Goal: Information Seeking & Learning: Learn about a topic

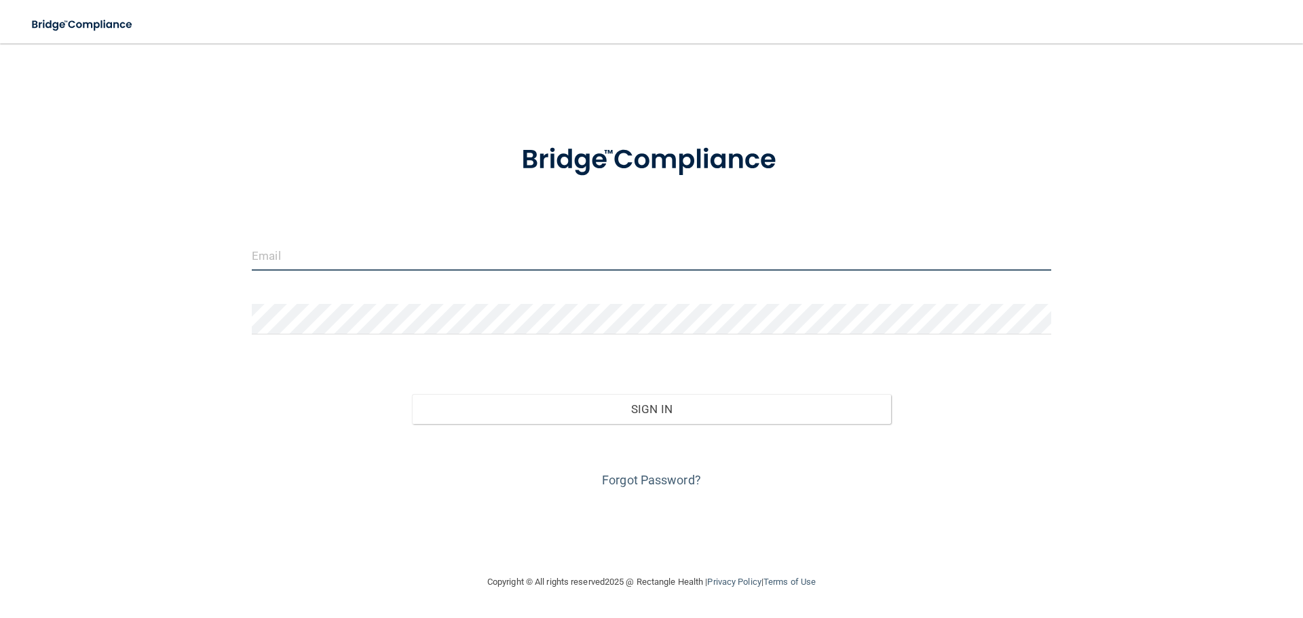
click at [333, 267] on input "email" at bounding box center [651, 255] width 799 height 31
type input "[PERSON_NAME][EMAIL_ADDRESS][DOMAIN_NAME]"
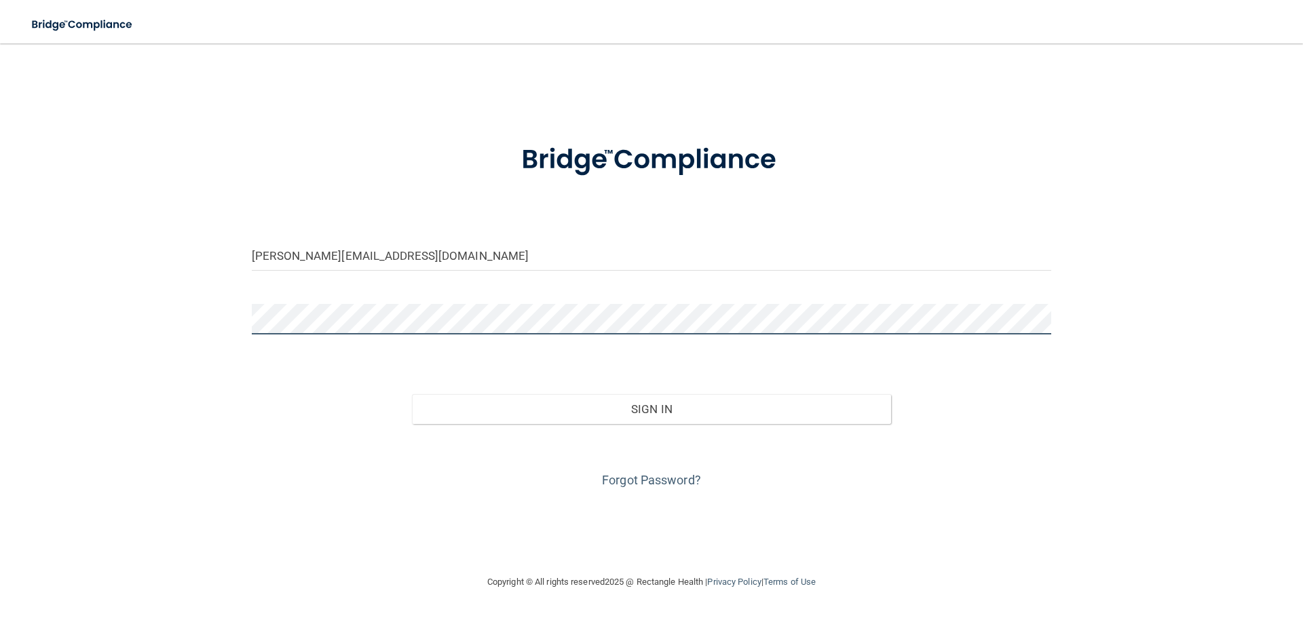
click at [412, 394] on button "Sign In" at bounding box center [652, 409] width 480 height 30
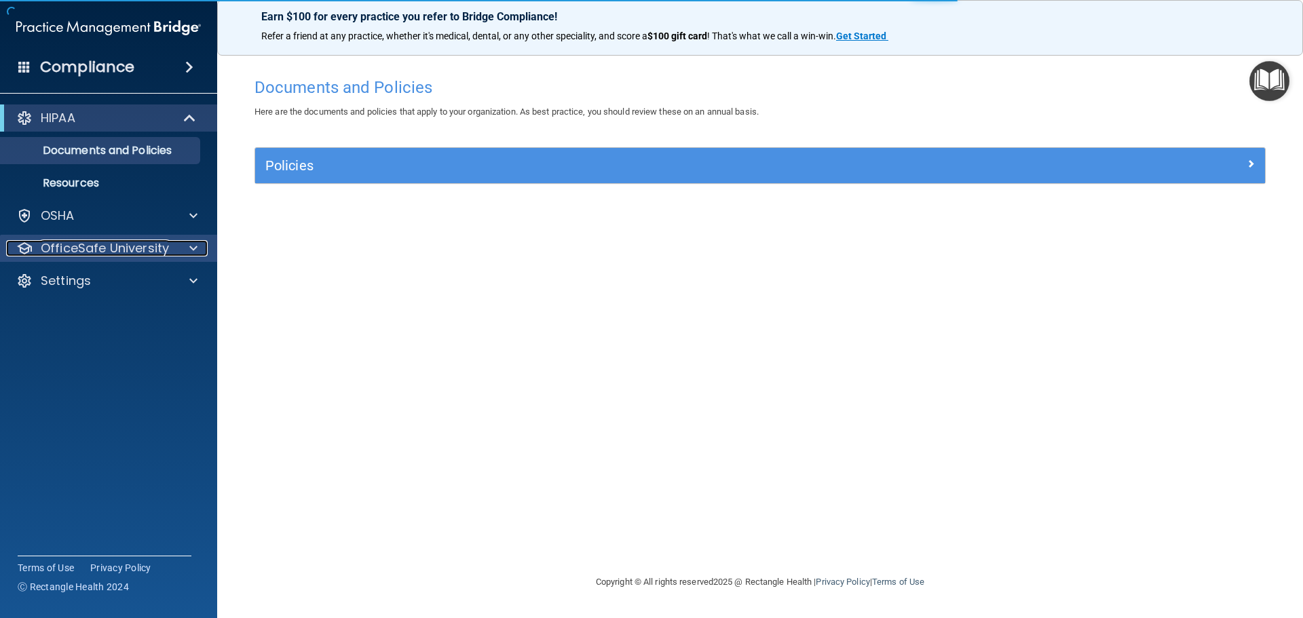
click at [187, 243] on div at bounding box center [191, 248] width 34 height 16
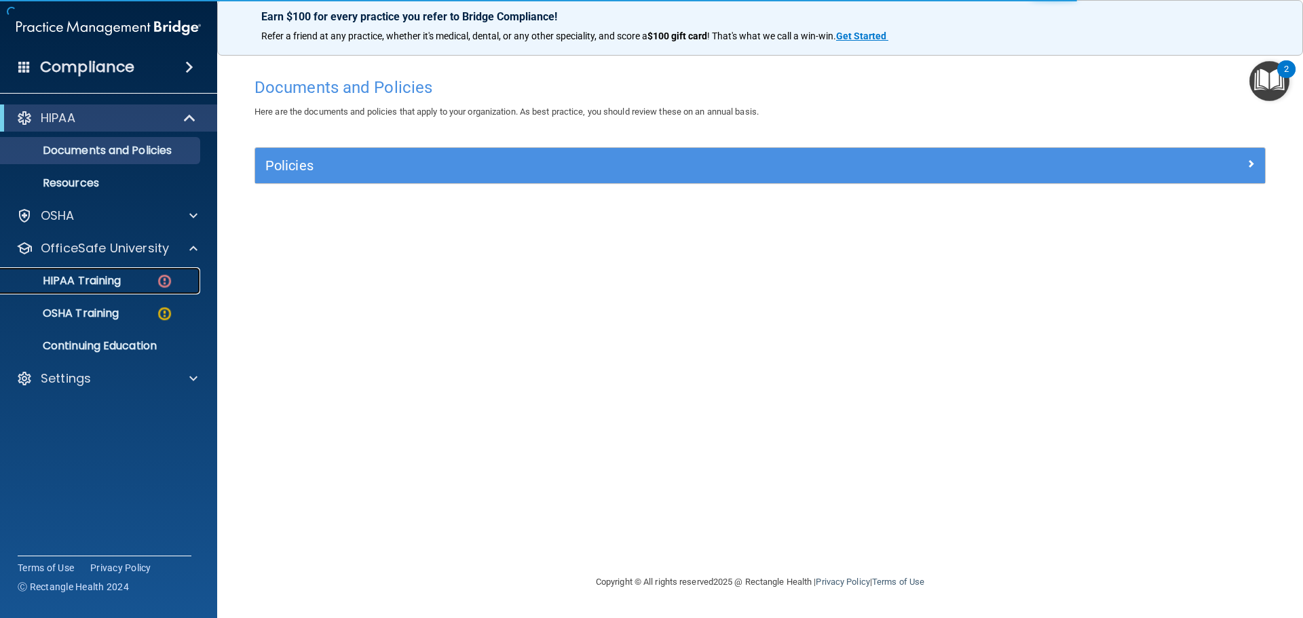
click at [165, 284] on img at bounding box center [164, 281] width 17 height 17
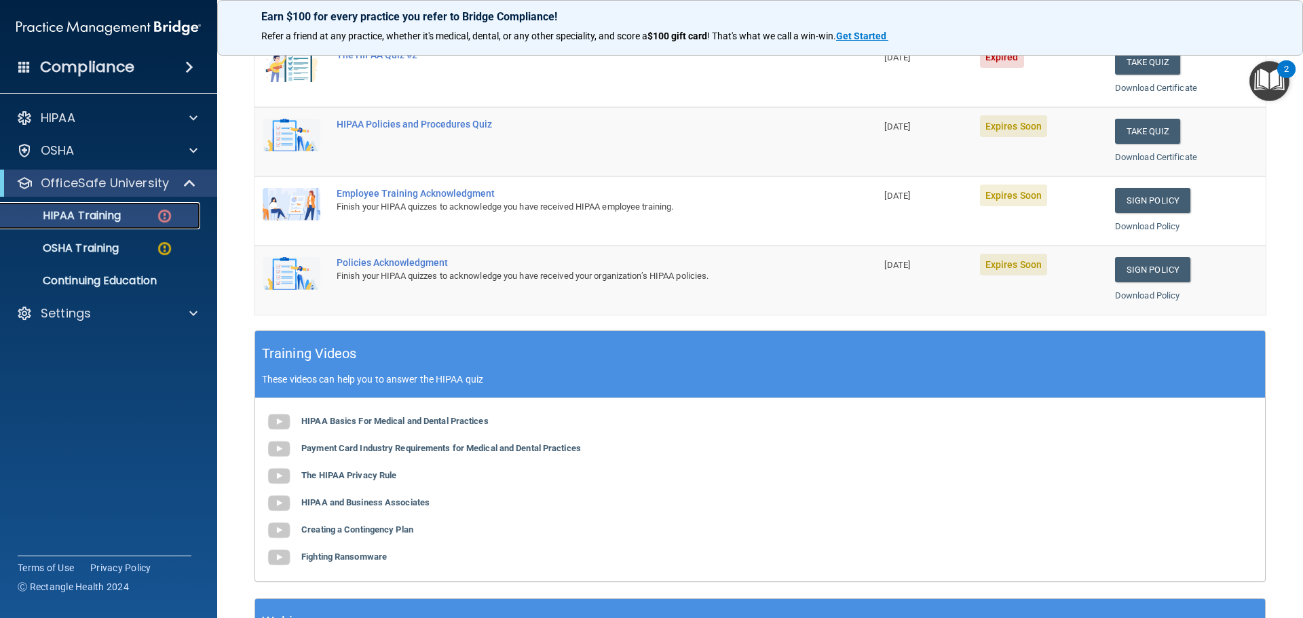
scroll to position [404, 0]
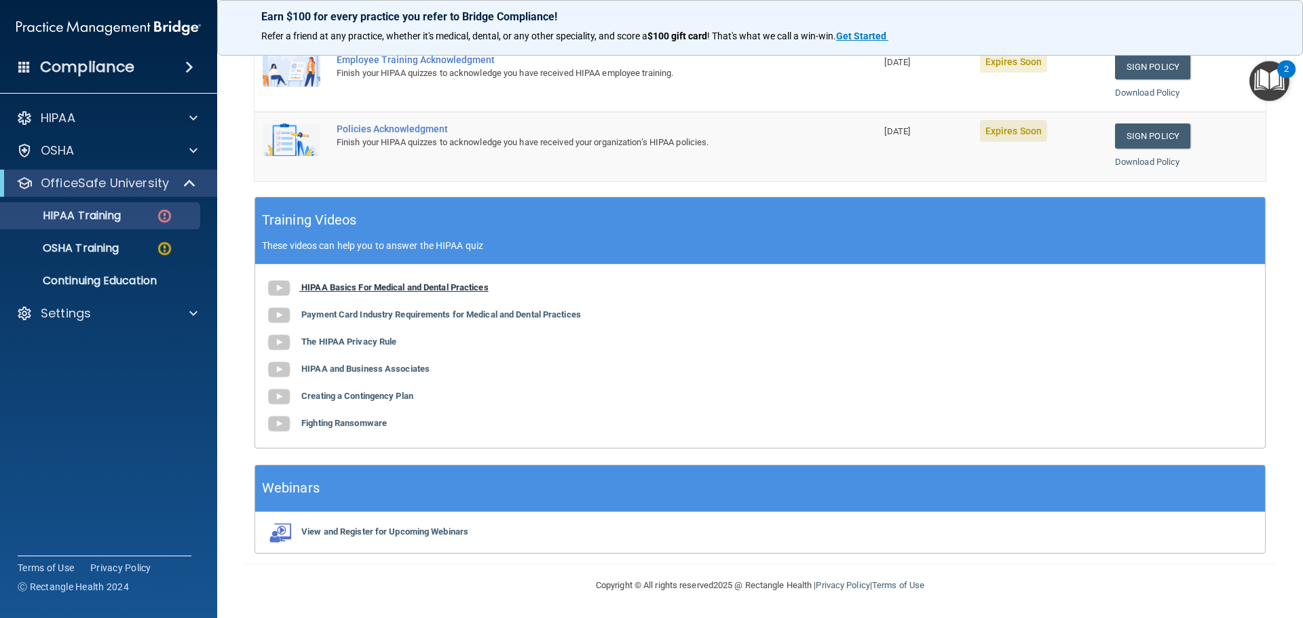
click at [357, 284] on b "HIPAA Basics For Medical and Dental Practices" at bounding box center [394, 287] width 187 height 10
click at [371, 314] on b "Payment Card Industry Requirements for Medical and Dental Practices" at bounding box center [441, 314] width 280 height 10
click at [369, 341] on b "The HIPAA Privacy Rule" at bounding box center [348, 342] width 95 height 10
click at [365, 371] on b "HIPAA and Business Associates" at bounding box center [365, 369] width 128 height 10
click at [350, 395] on b "Creating a Contingency Plan" at bounding box center [357, 396] width 112 height 10
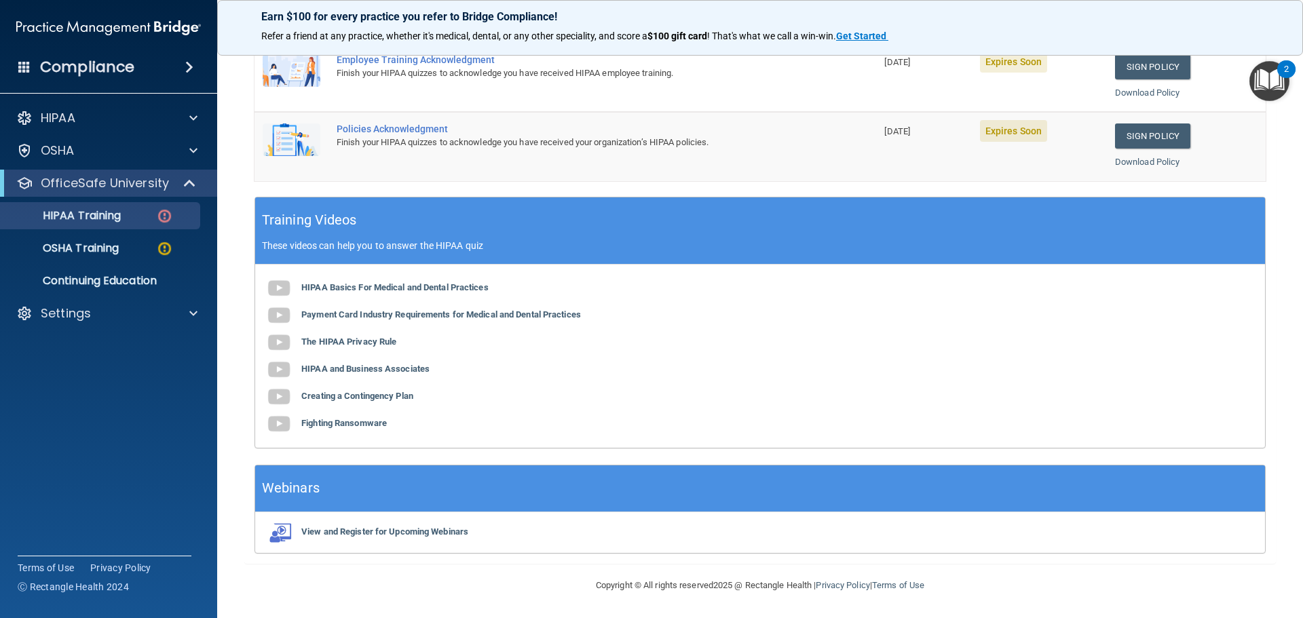
click at [367, 416] on div "HIPAA Basics For Medical and Dental Practices Payment Card Industry Requirement…" at bounding box center [760, 356] width 1010 height 183
click at [367, 428] on b "Fighting Ransomware" at bounding box center [344, 423] width 86 height 10
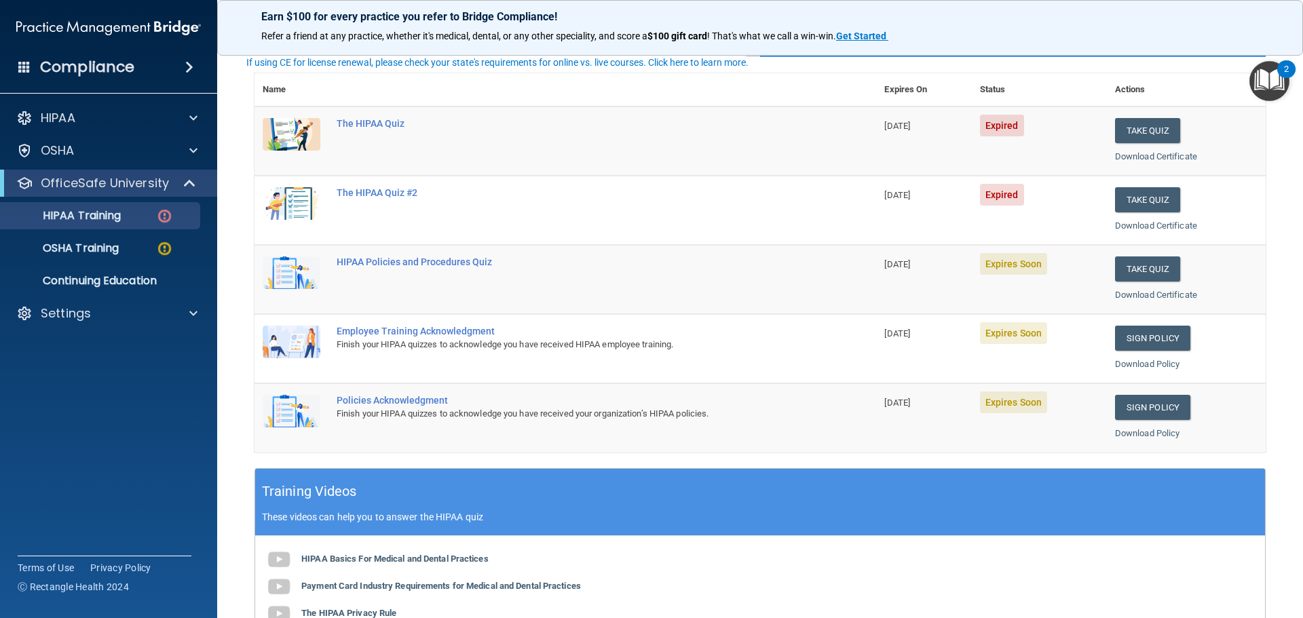
scroll to position [0, 0]
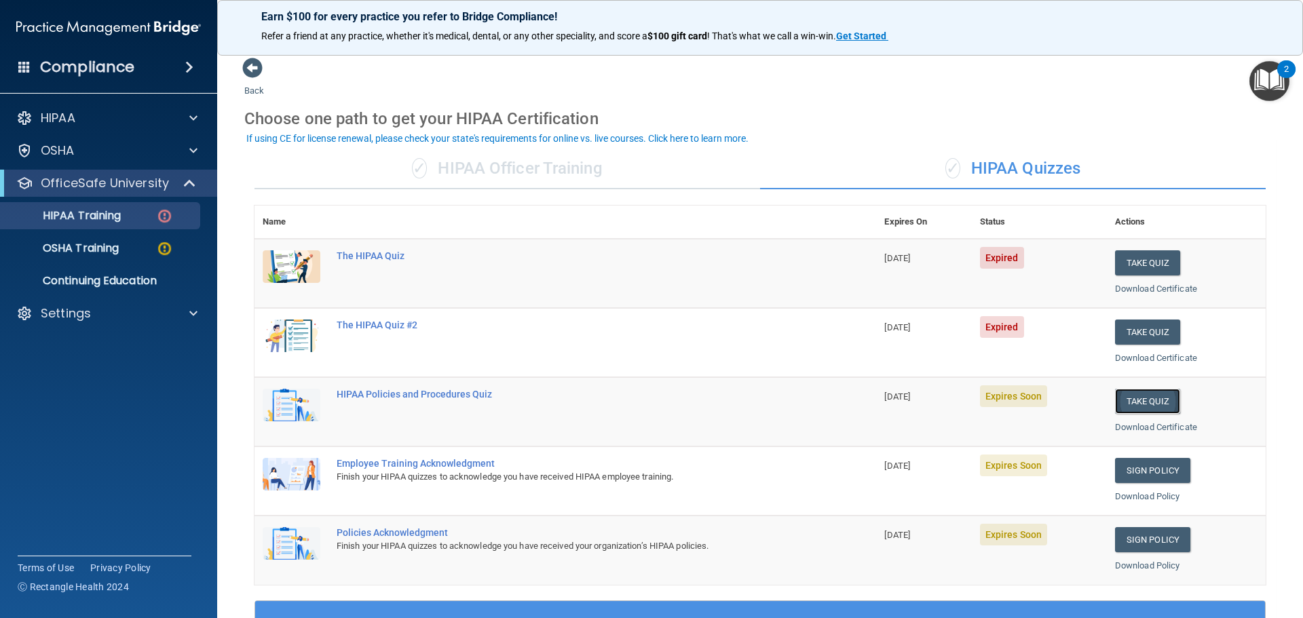
click at [1144, 403] on button "Take Quiz" at bounding box center [1147, 401] width 65 height 25
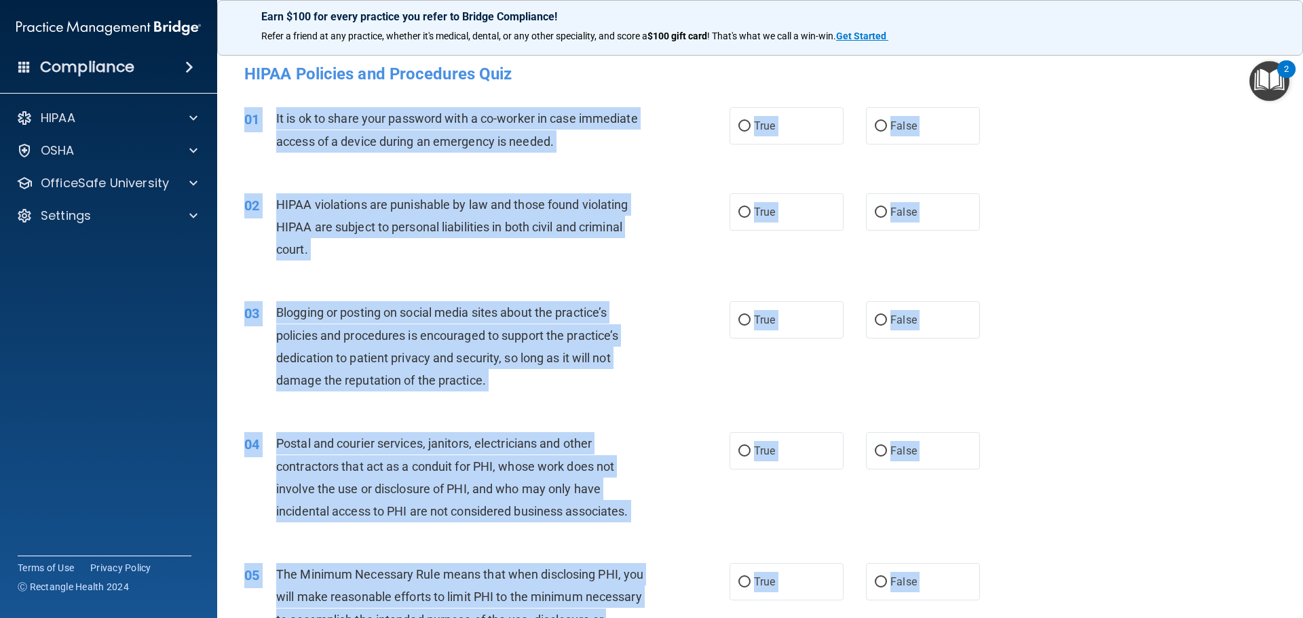
drag, startPoint x: 508, startPoint y: 505, endPoint x: 244, endPoint y: 110, distance: 474.7
copy div "26 Lo ip do si ametc adip elitsedd eius t in-utlabo et dolo magnaaliq enimad mi…"
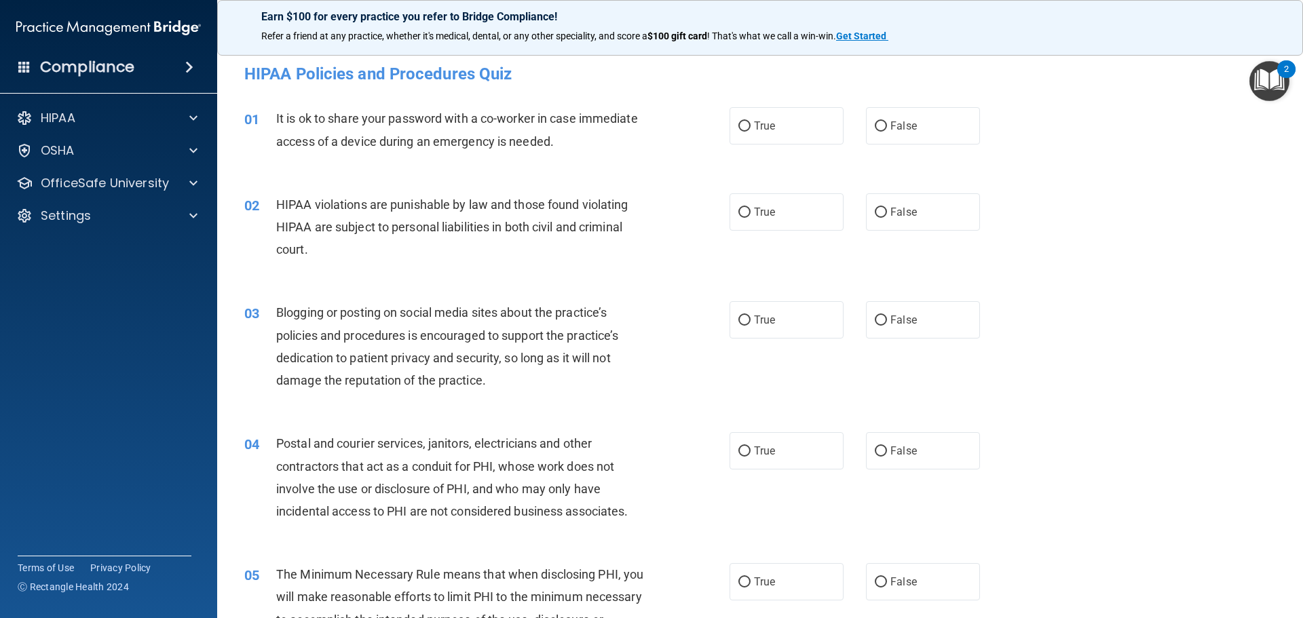
click at [843, 169] on div "01 It is ok to share your password with a co-worker in case immediate access of…" at bounding box center [760, 133] width 1052 height 86
click at [875, 130] on input "False" at bounding box center [881, 126] width 12 height 10
radio input "true"
click at [738, 212] on input "True" at bounding box center [744, 213] width 12 height 10
radio input "true"
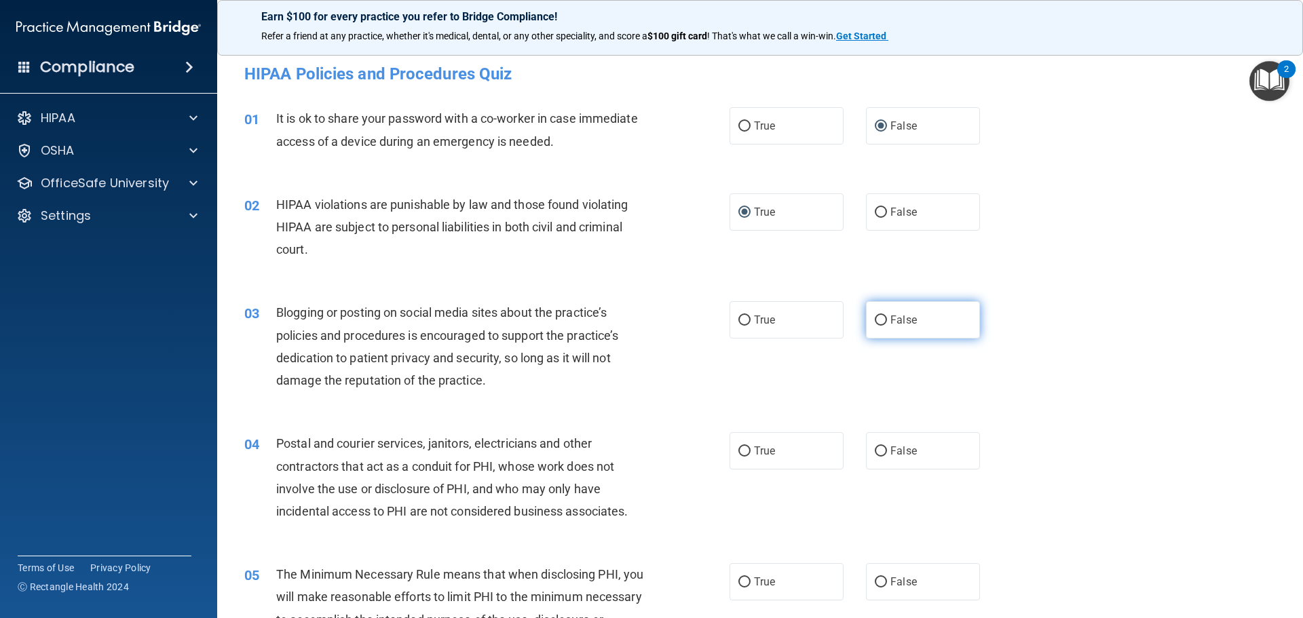
click at [883, 320] on label "False" at bounding box center [923, 319] width 114 height 37
click at [883, 320] on input "False" at bounding box center [881, 321] width 12 height 10
radio input "true"
click at [880, 453] on input "False" at bounding box center [881, 452] width 12 height 10
radio input "true"
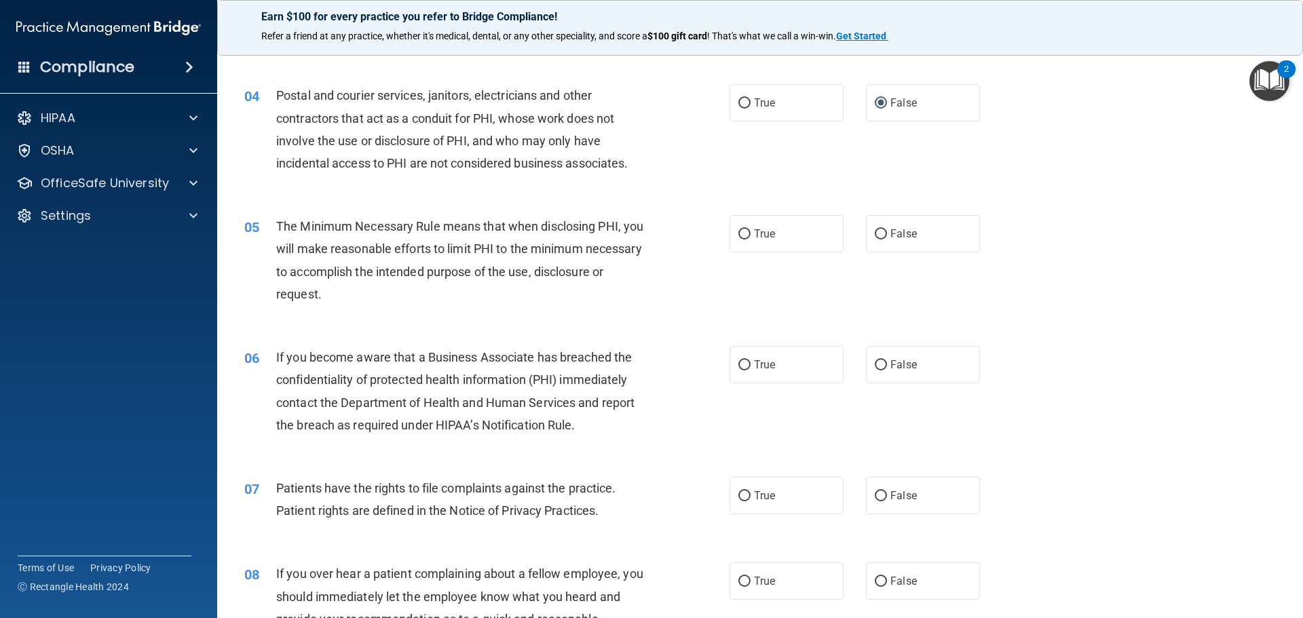
scroll to position [407, 0]
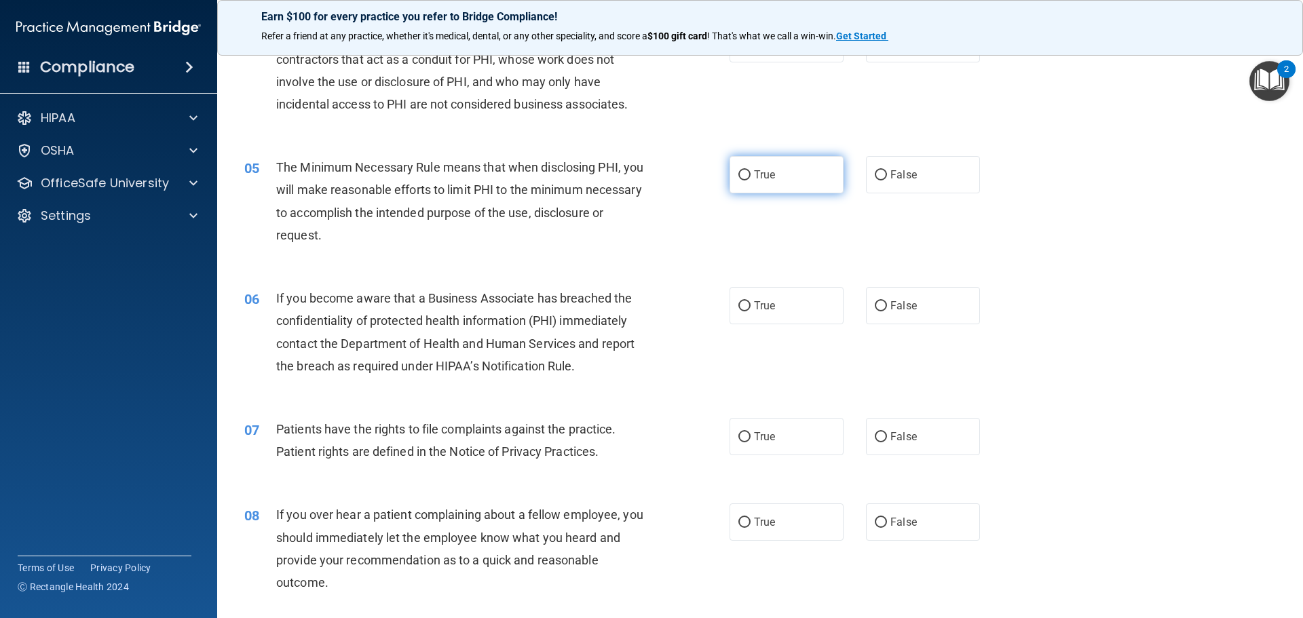
click at [738, 175] on input "True" at bounding box center [744, 175] width 12 height 10
radio input "true"
click at [740, 303] on input "True" at bounding box center [744, 306] width 12 height 10
radio input "true"
click at [742, 439] on input "True" at bounding box center [744, 437] width 12 height 10
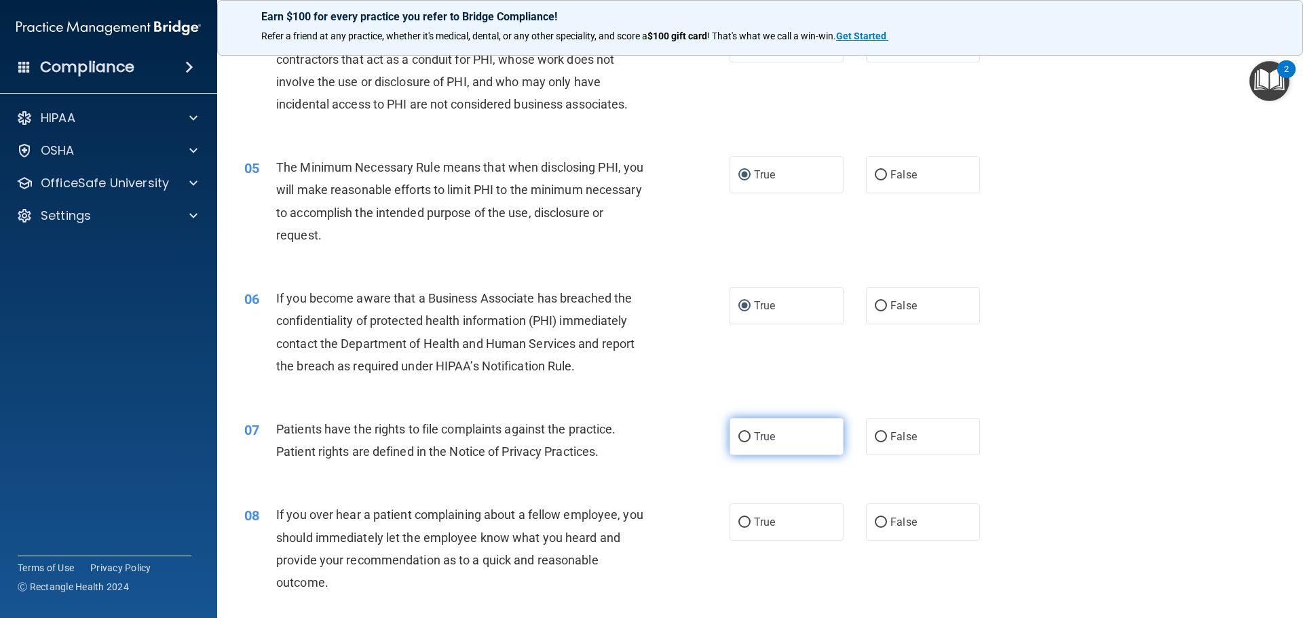
radio input "true"
click at [875, 524] on input "False" at bounding box center [881, 523] width 12 height 10
radio input "true"
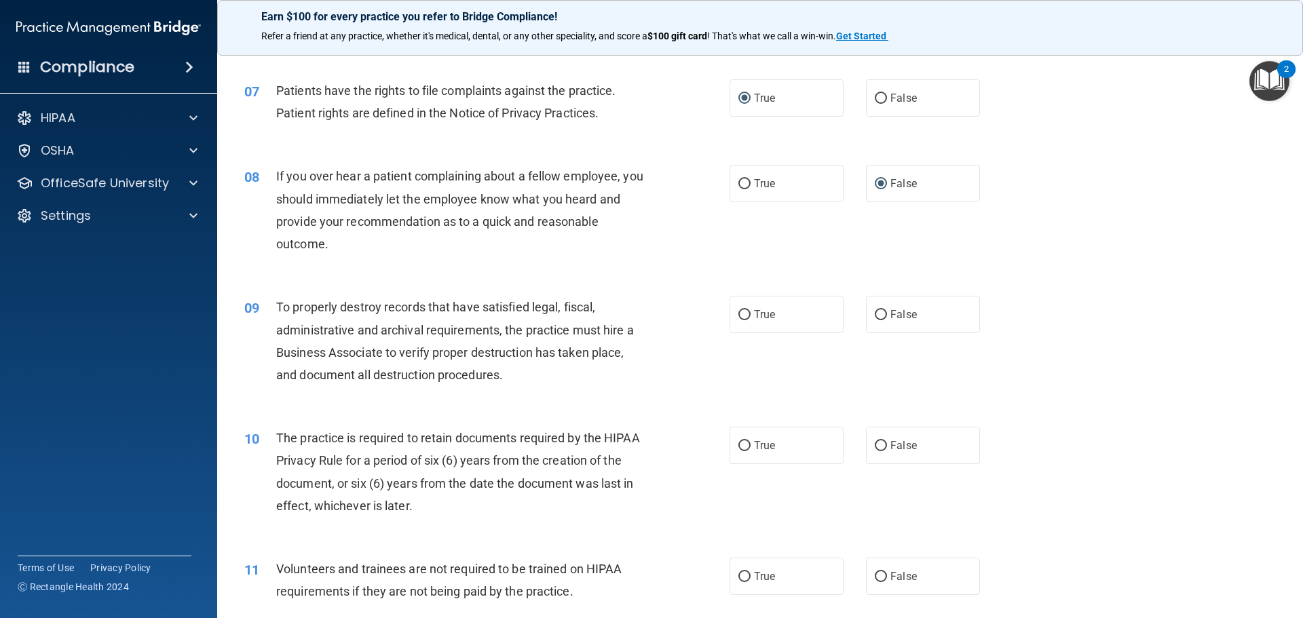
scroll to position [747, 0]
click at [740, 311] on input "True" at bounding box center [744, 314] width 12 height 10
radio input "true"
click at [738, 440] on input "True" at bounding box center [744, 445] width 12 height 10
radio input "true"
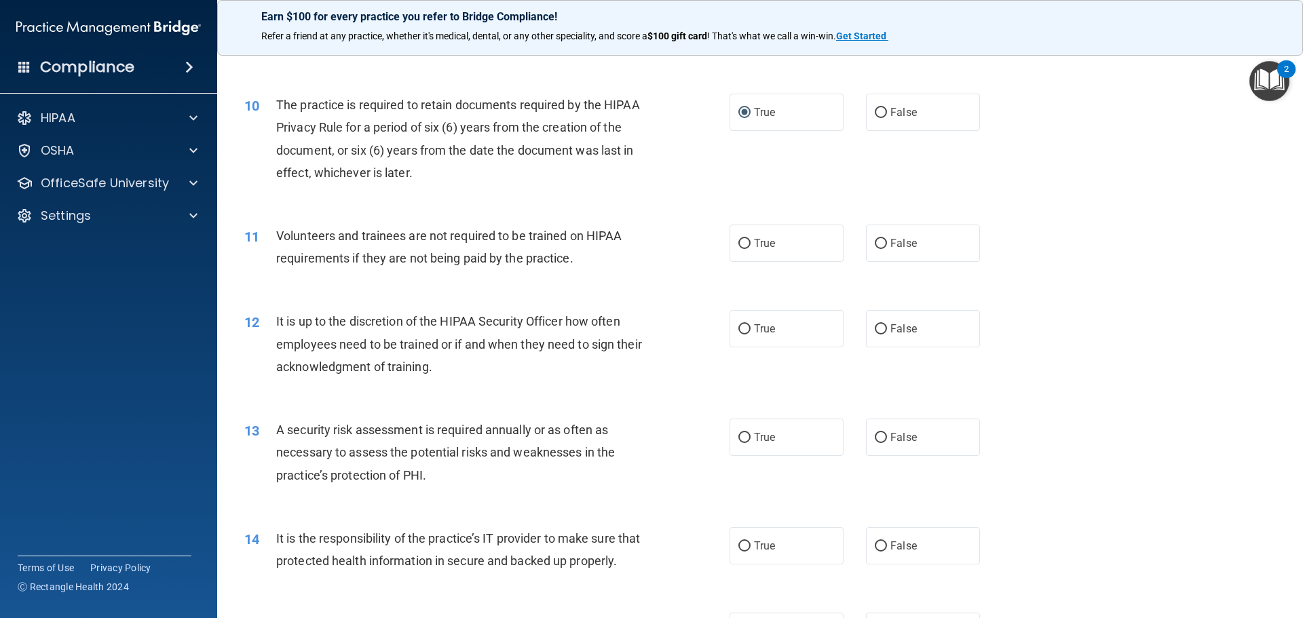
scroll to position [1086, 0]
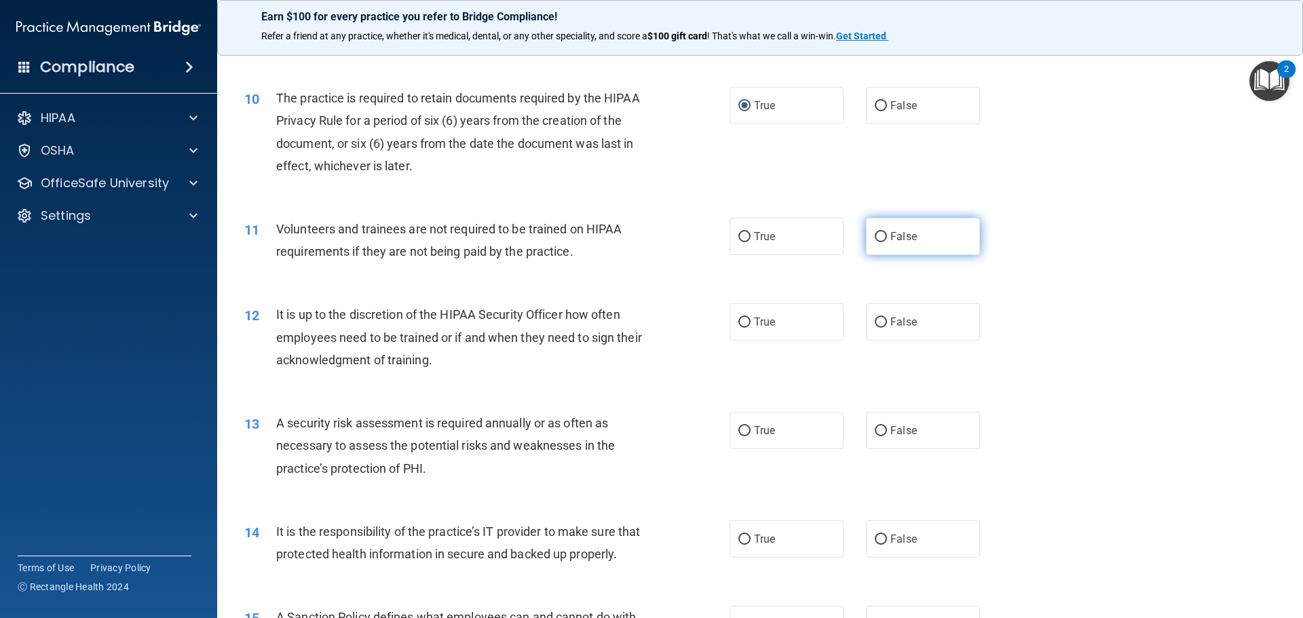
click at [867, 236] on label "False" at bounding box center [923, 236] width 114 height 37
click at [875, 236] on input "False" at bounding box center [881, 237] width 12 height 10
radio input "true"
click at [875, 318] on input "False" at bounding box center [881, 323] width 12 height 10
radio input "true"
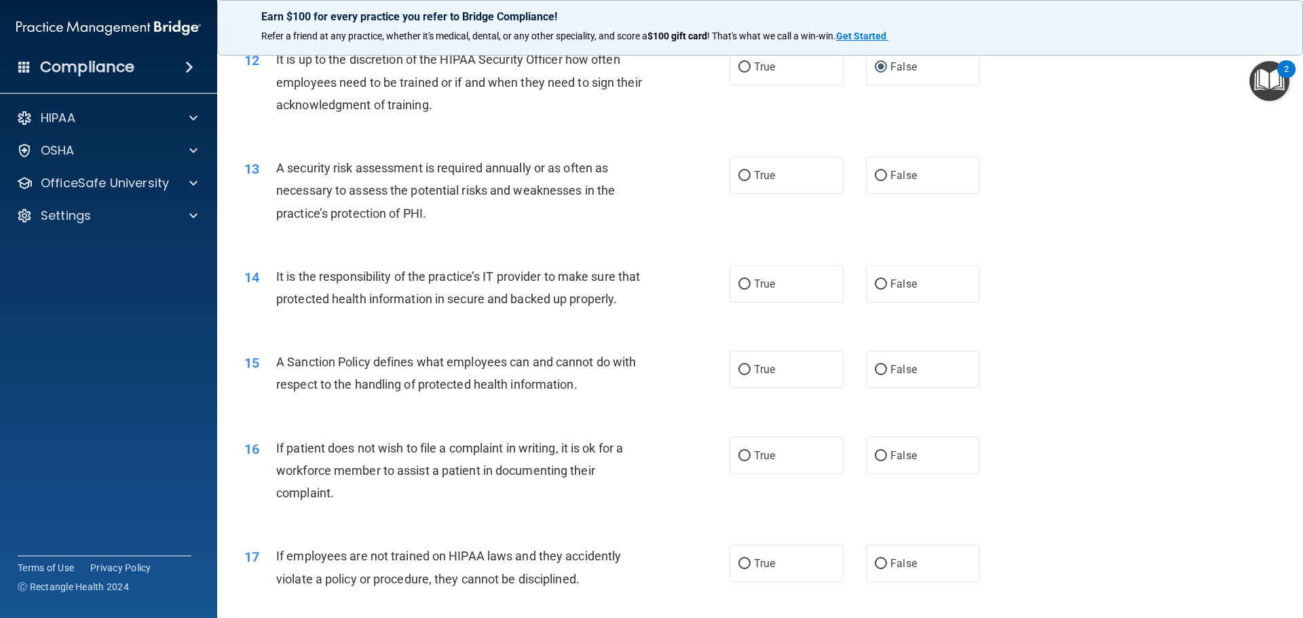
scroll to position [1357, 0]
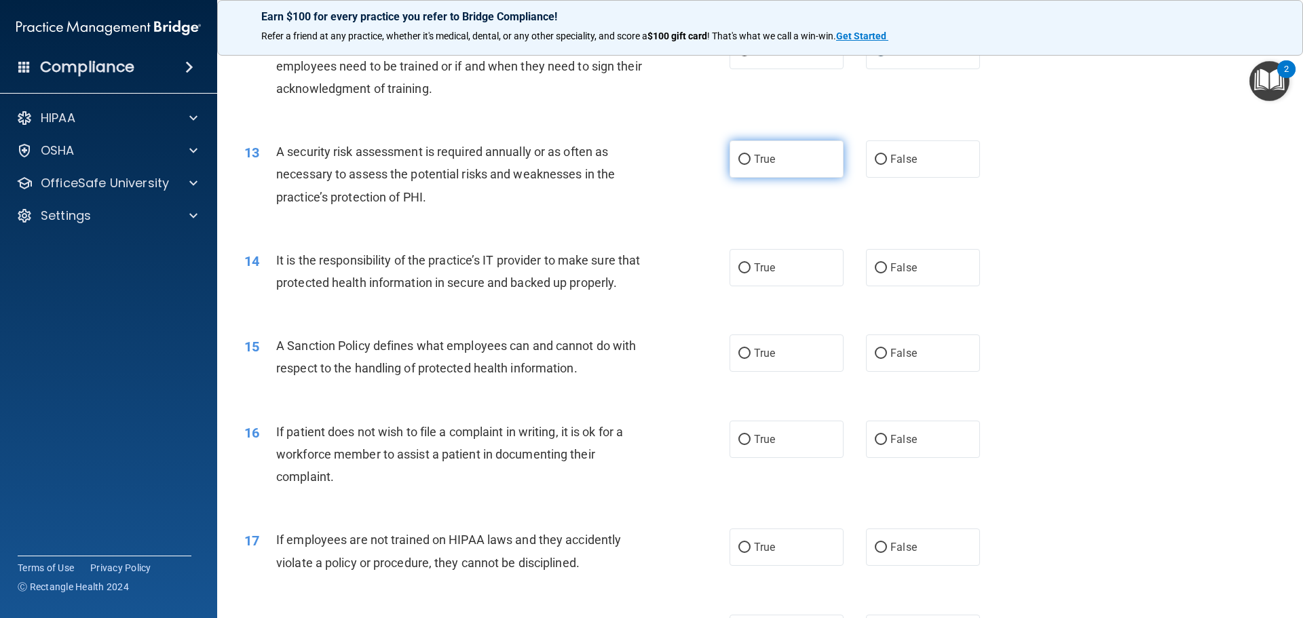
click at [732, 158] on label "True" at bounding box center [787, 158] width 114 height 37
click at [738, 158] on input "True" at bounding box center [744, 160] width 12 height 10
radio input "true"
click at [738, 266] on input "True" at bounding box center [744, 268] width 12 height 10
radio input "true"
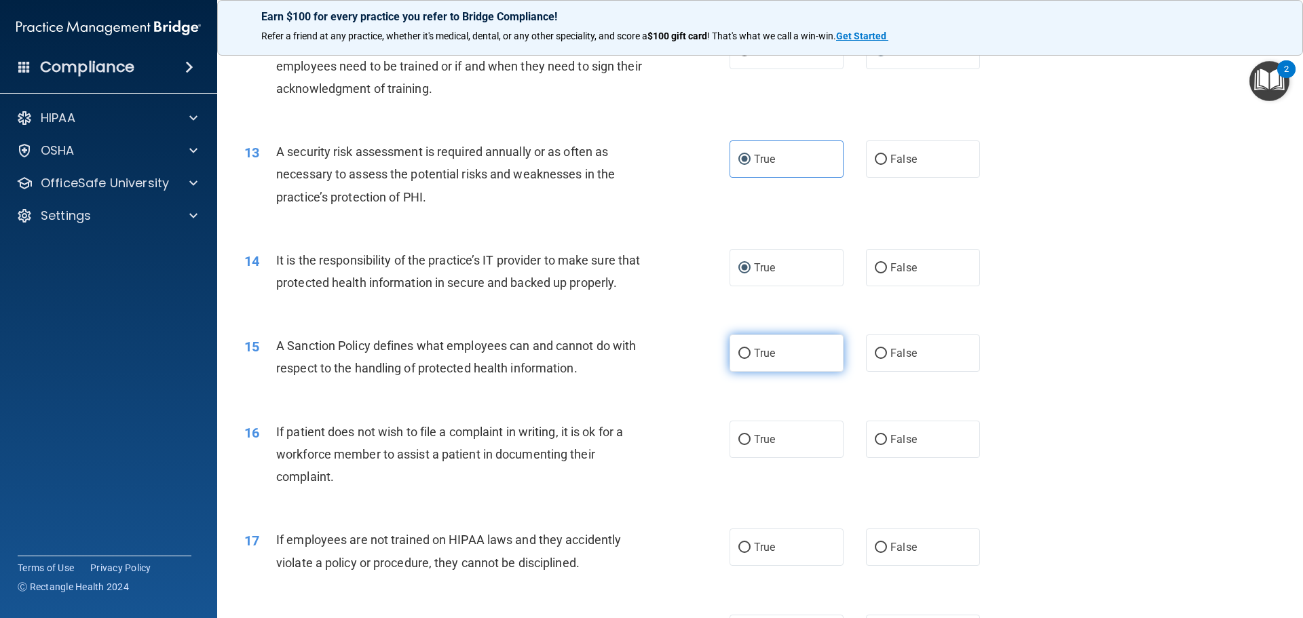
click at [740, 359] on input "True" at bounding box center [744, 354] width 12 height 10
radio input "true"
click at [738, 445] on input "True" at bounding box center [744, 440] width 12 height 10
radio input "true"
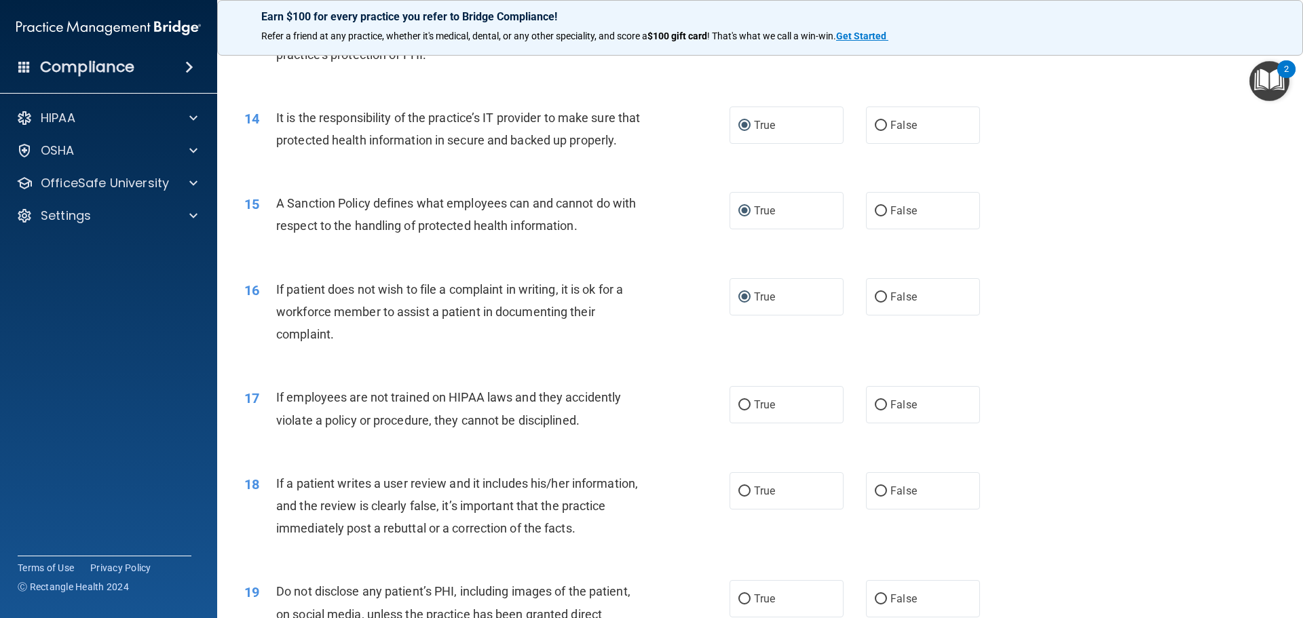
scroll to position [1561, 0]
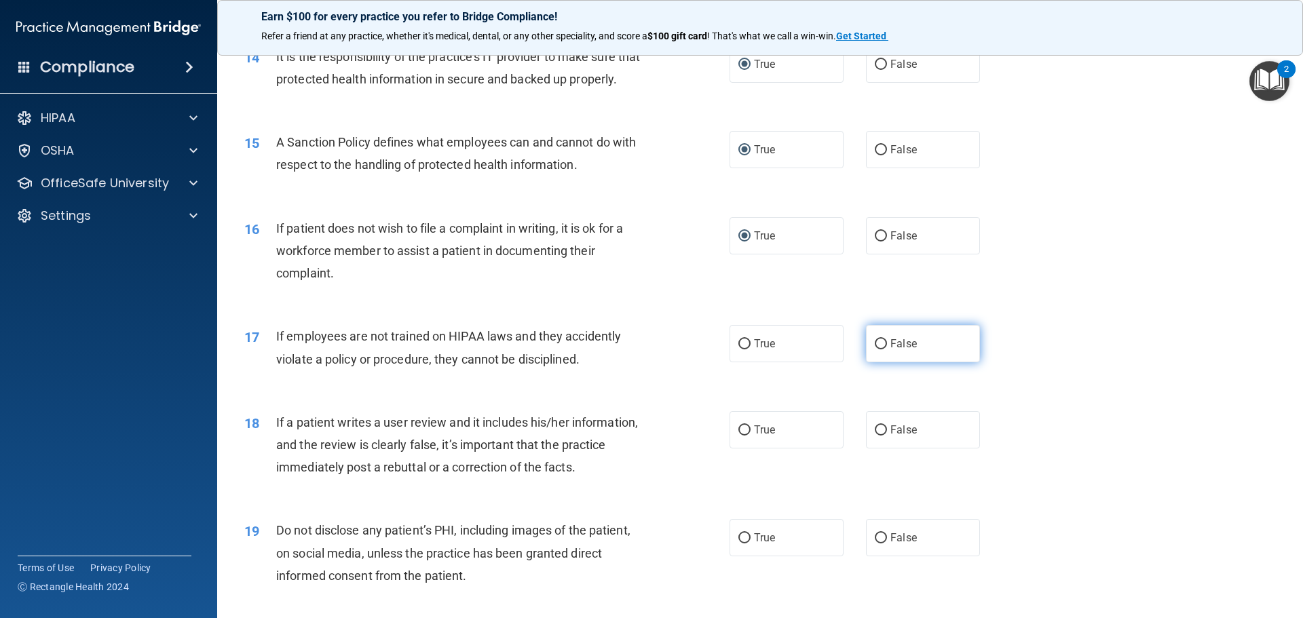
click at [880, 350] on input "False" at bounding box center [881, 344] width 12 height 10
radio input "true"
click at [875, 436] on input "False" at bounding box center [881, 431] width 12 height 10
radio input "true"
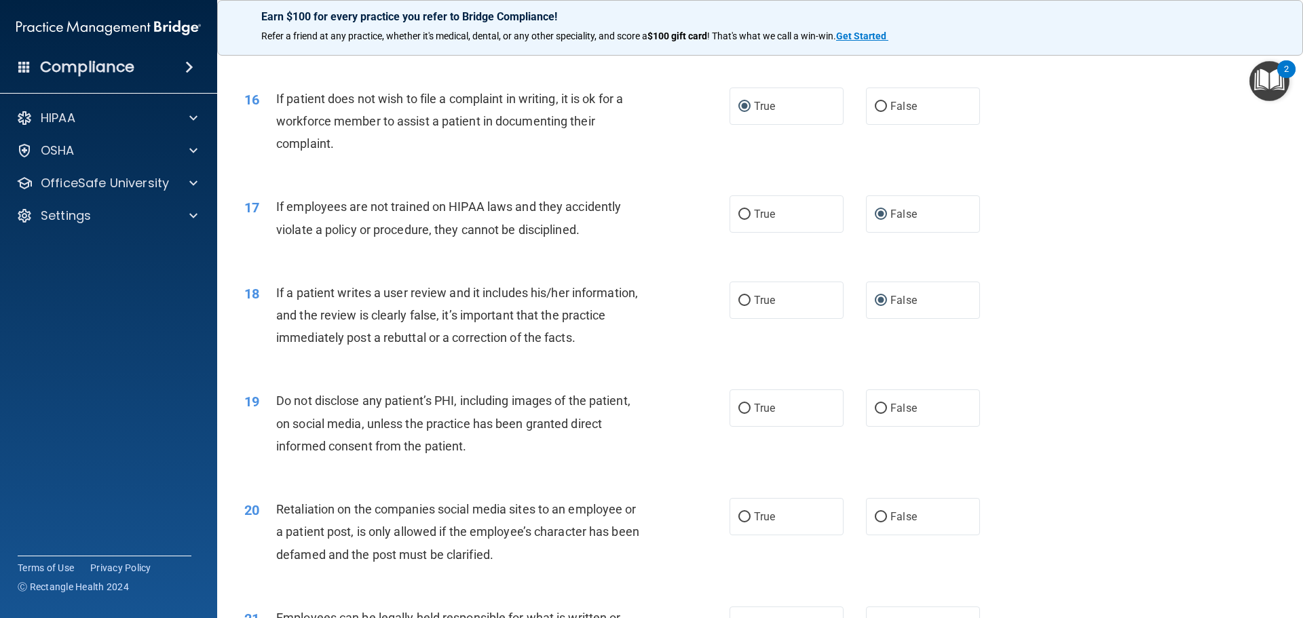
scroll to position [1697, 0]
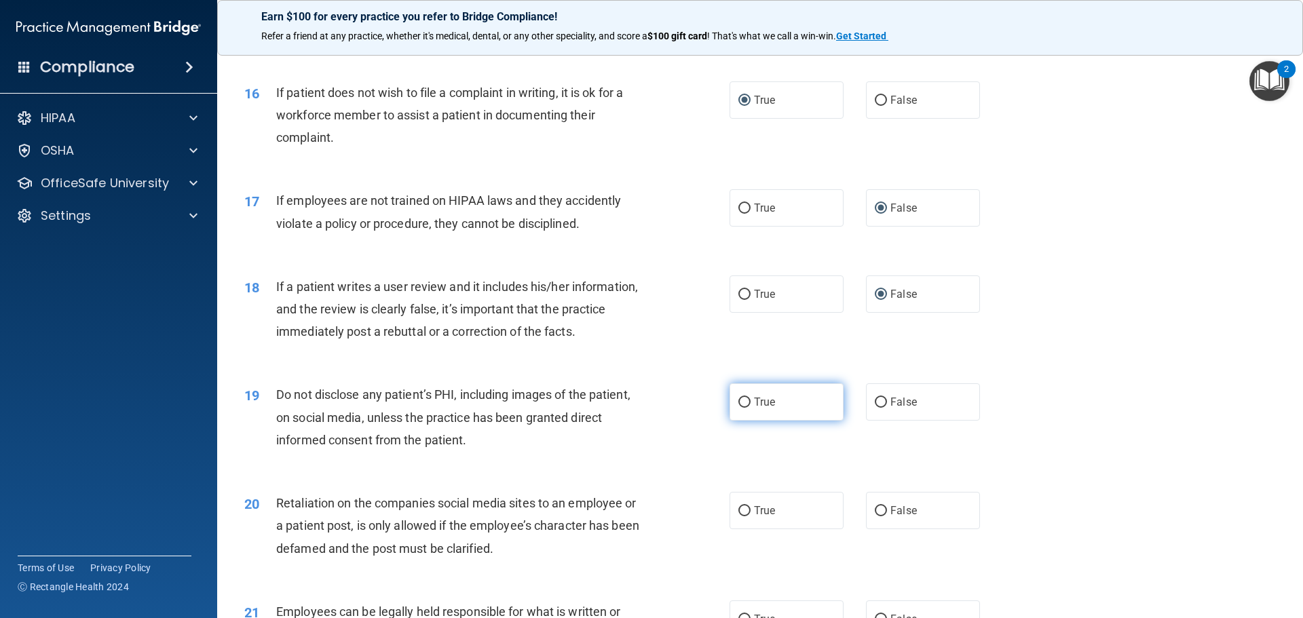
click at [762, 409] on span "True" at bounding box center [764, 402] width 21 height 13
click at [751, 408] on input "True" at bounding box center [744, 403] width 12 height 10
radio input "true"
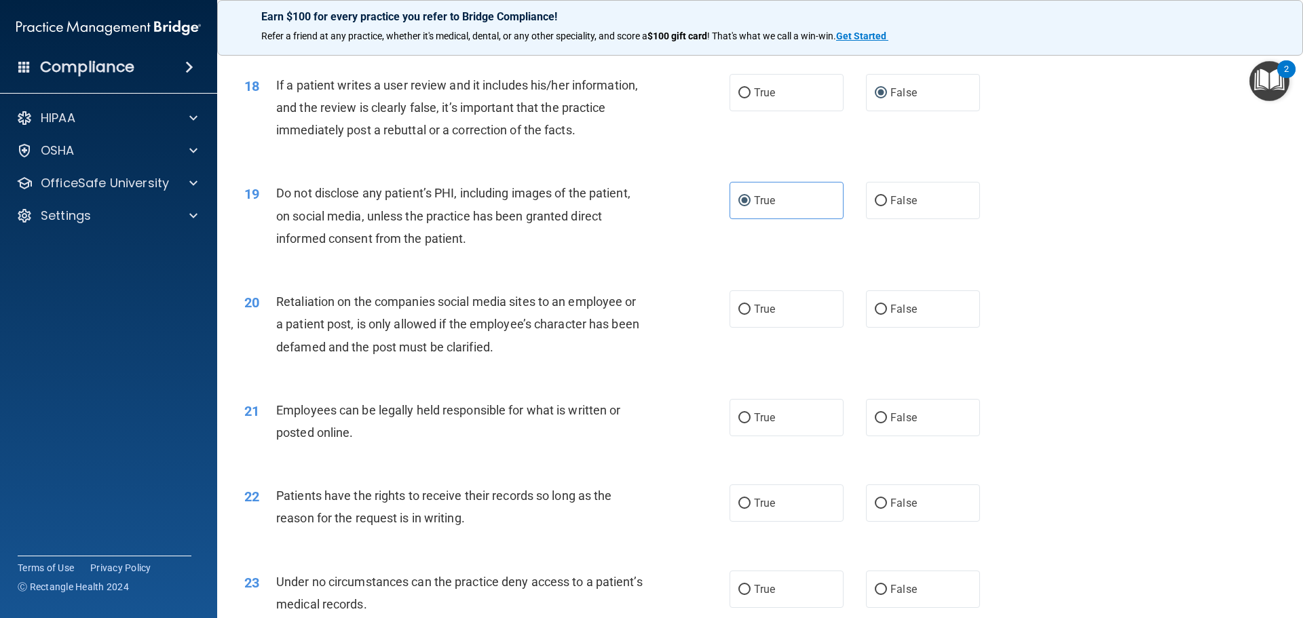
scroll to position [1832, 0]
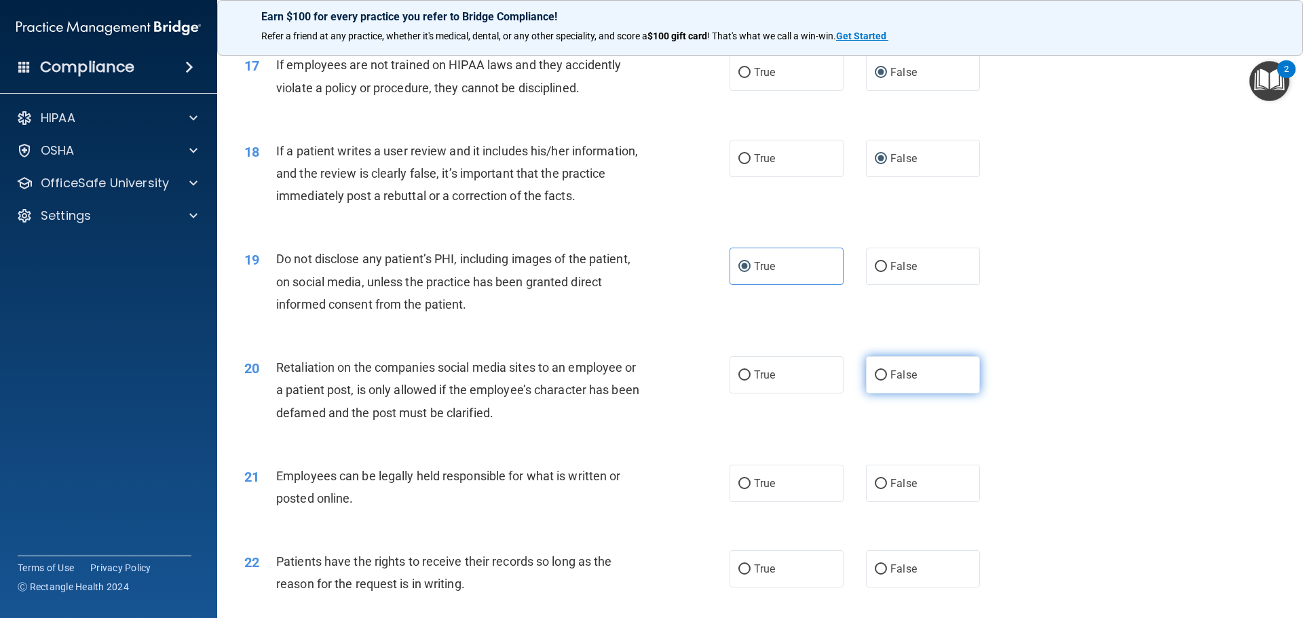
click at [899, 381] on span "False" at bounding box center [903, 375] width 26 height 13
click at [887, 381] on input "False" at bounding box center [881, 376] width 12 height 10
radio input "true"
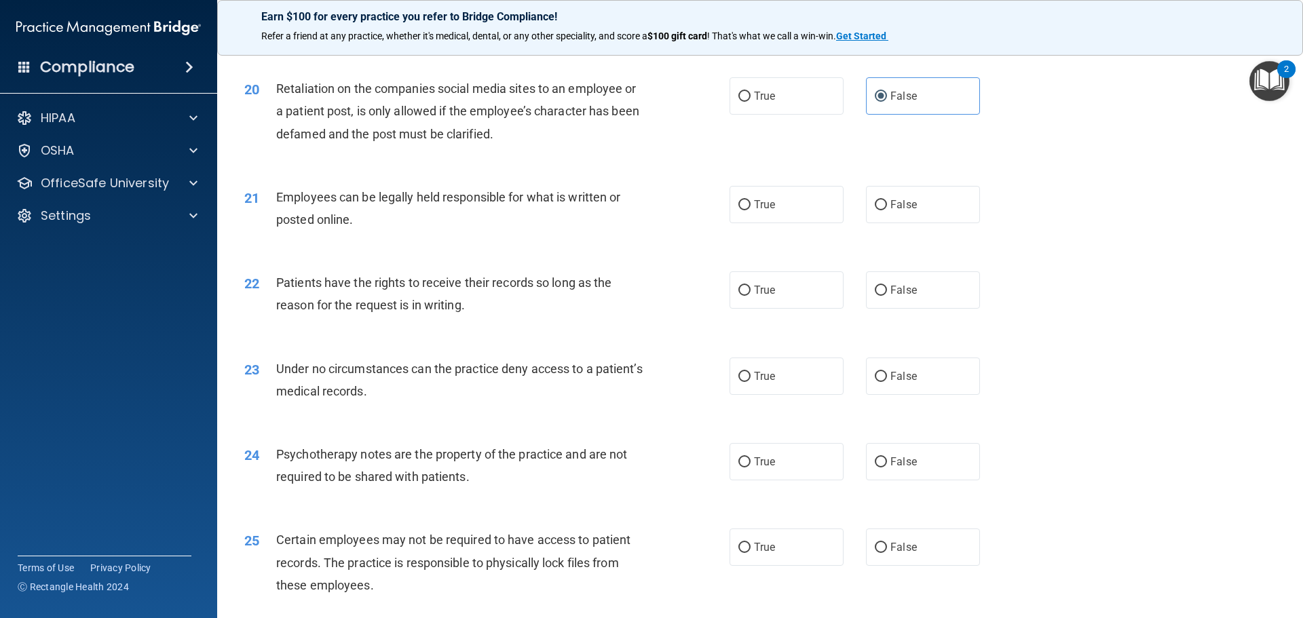
scroll to position [2172, 0]
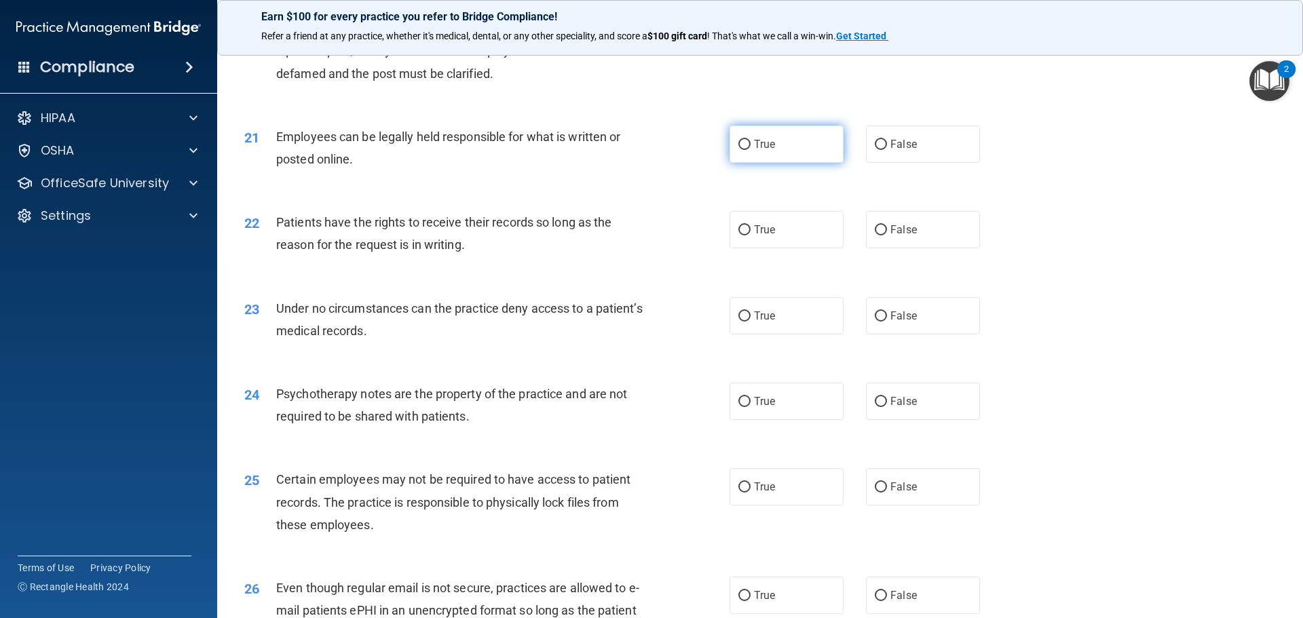
click at [747, 163] on label "True" at bounding box center [787, 144] width 114 height 37
click at [747, 150] on input "True" at bounding box center [744, 145] width 12 height 10
radio input "true"
click at [744, 246] on label "True" at bounding box center [787, 229] width 114 height 37
click at [744, 235] on input "True" at bounding box center [744, 230] width 12 height 10
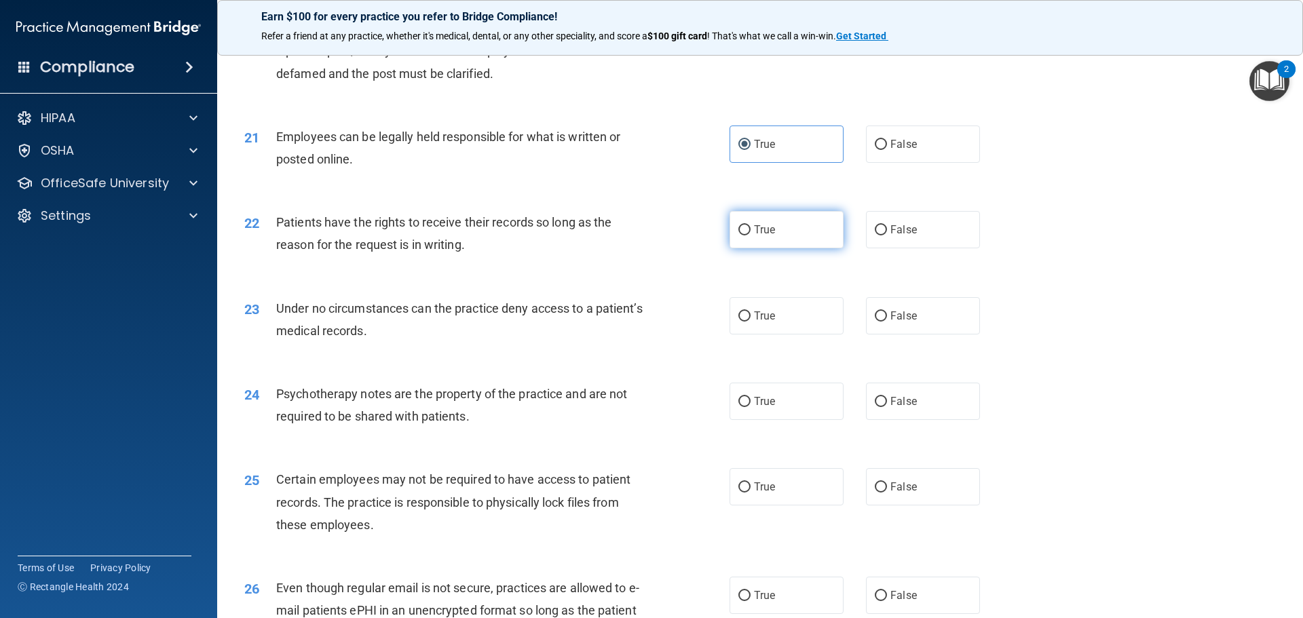
radio input "true"
click at [920, 335] on label "False" at bounding box center [923, 315] width 114 height 37
click at [887, 322] on input "False" at bounding box center [881, 316] width 12 height 10
radio input "true"
click at [758, 408] on span "True" at bounding box center [764, 401] width 21 height 13
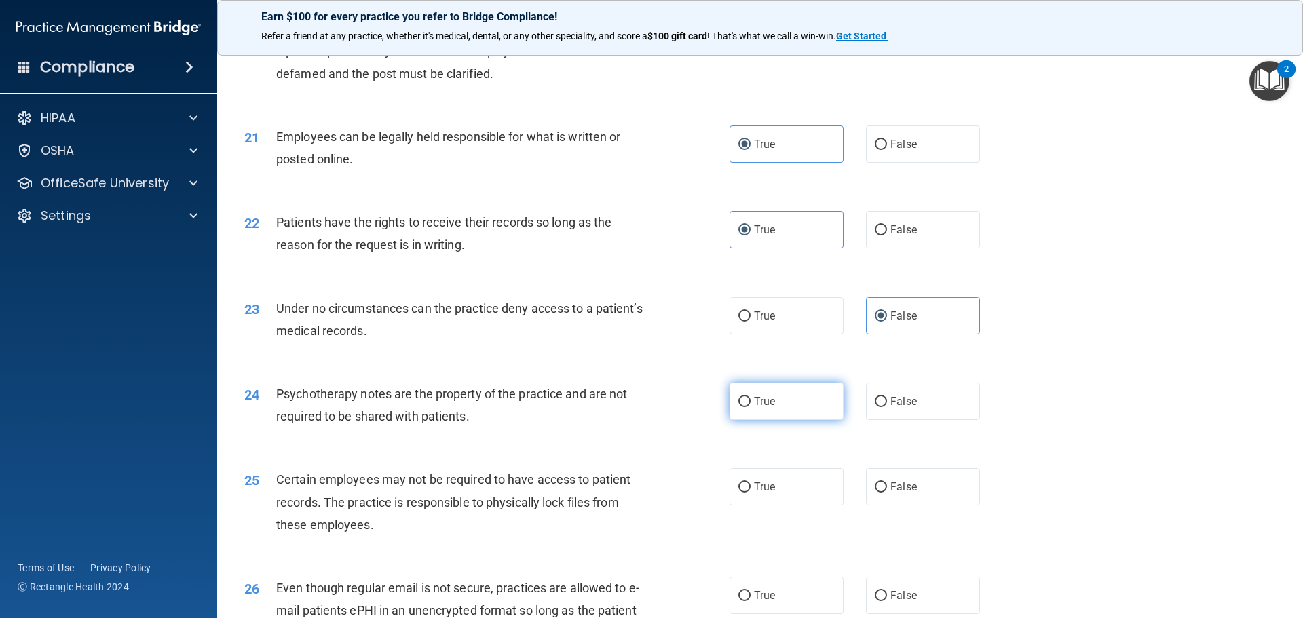
click at [751, 407] on input "True" at bounding box center [744, 402] width 12 height 10
radio input "true"
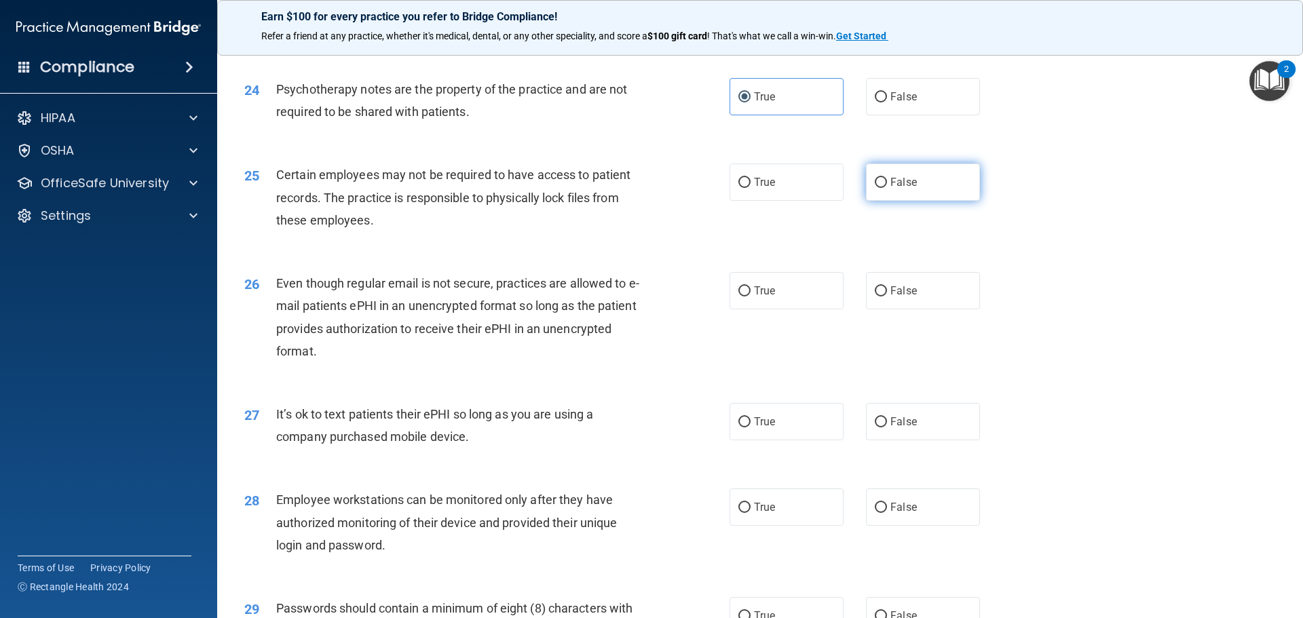
scroll to position [2511, 0]
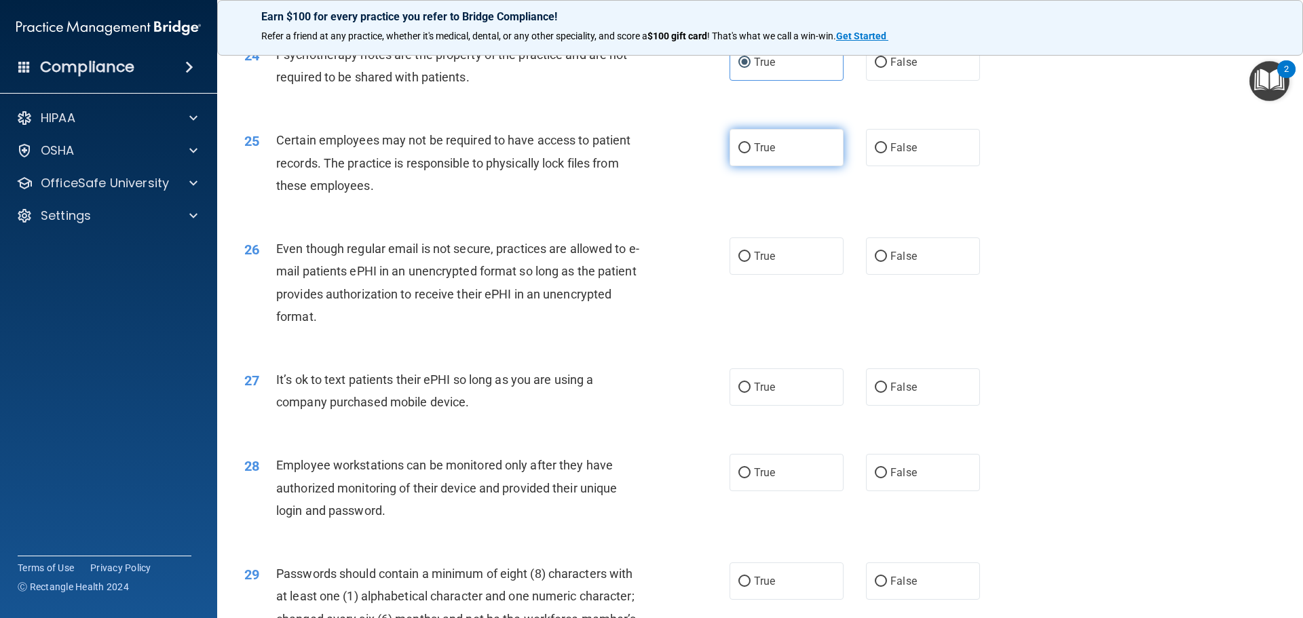
click at [759, 154] on span "True" at bounding box center [764, 147] width 21 height 13
click at [751, 153] on input "True" at bounding box center [744, 148] width 12 height 10
radio input "true"
click at [894, 275] on label "False" at bounding box center [923, 256] width 114 height 37
click at [887, 262] on input "False" at bounding box center [881, 257] width 12 height 10
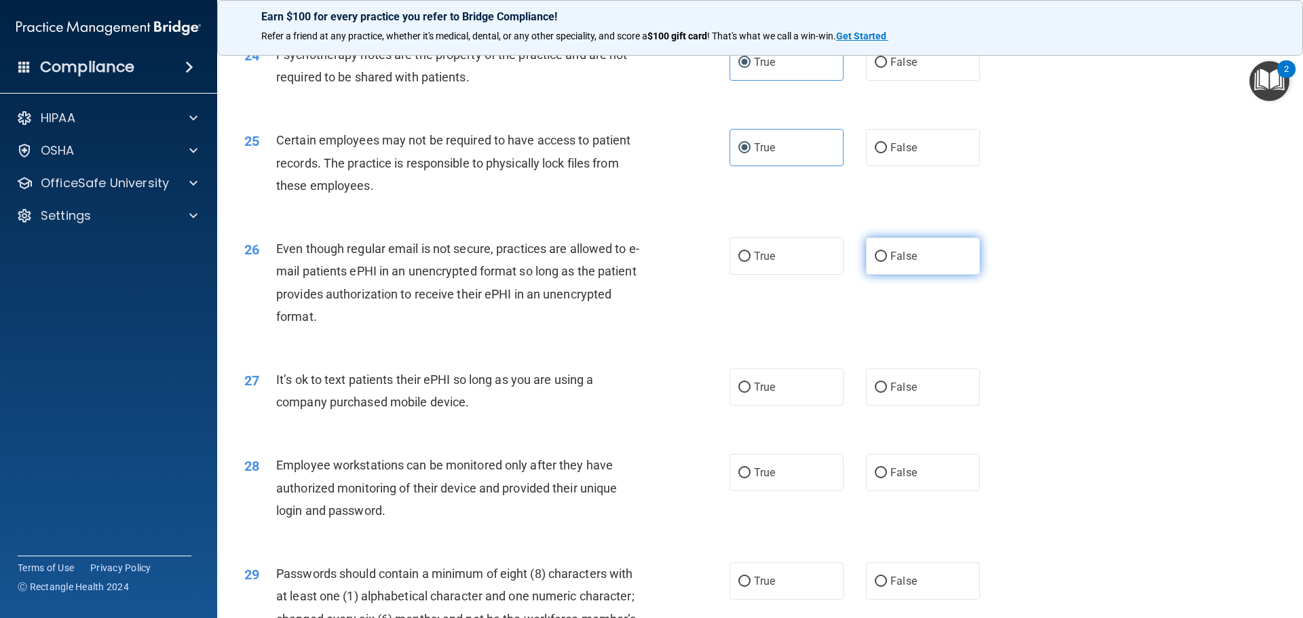
radio input "true"
click at [918, 406] on label "False" at bounding box center [923, 387] width 114 height 37
click at [887, 393] on input "False" at bounding box center [881, 388] width 12 height 10
radio input "true"
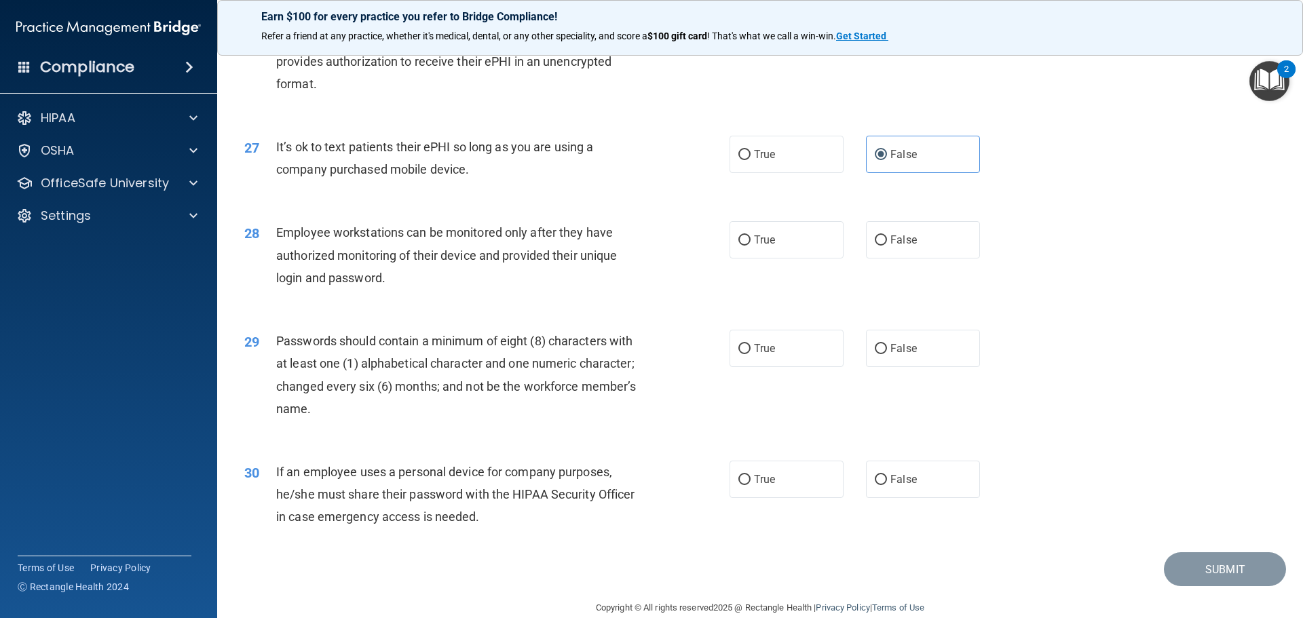
scroll to position [2782, 0]
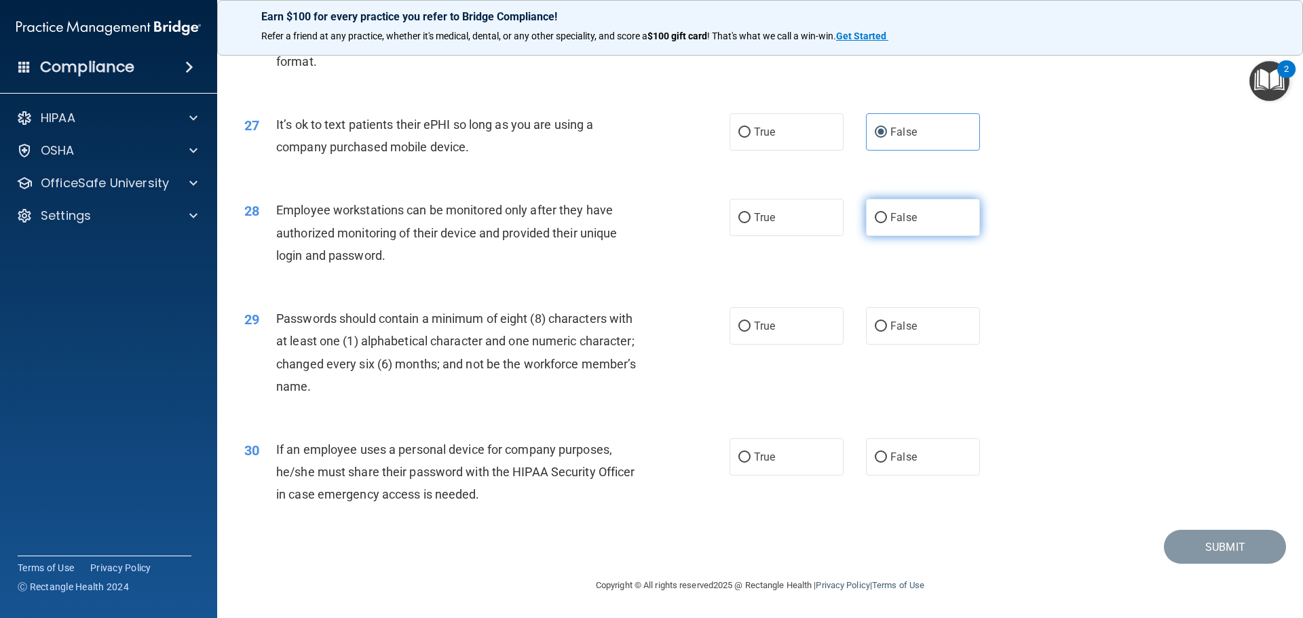
click at [935, 229] on label "False" at bounding box center [923, 217] width 114 height 37
click at [887, 223] on input "False" at bounding box center [881, 218] width 12 height 10
radio input "true"
click at [798, 345] on label "True" at bounding box center [787, 325] width 114 height 37
click at [751, 332] on input "True" at bounding box center [744, 327] width 12 height 10
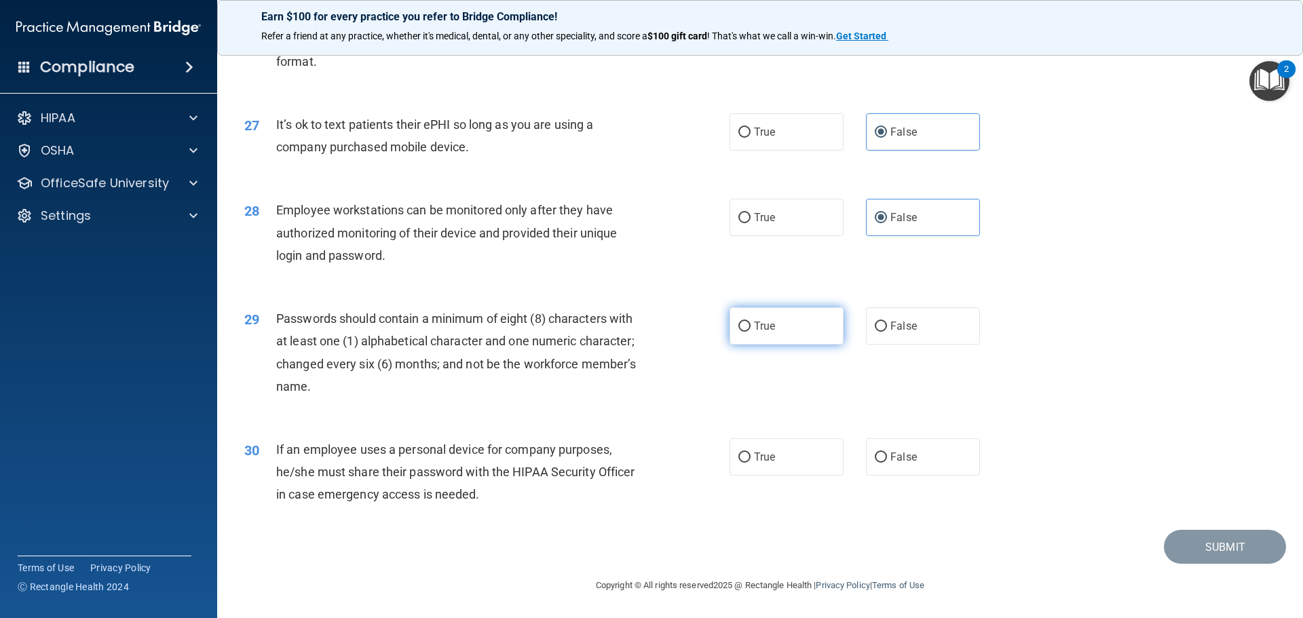
radio input "true"
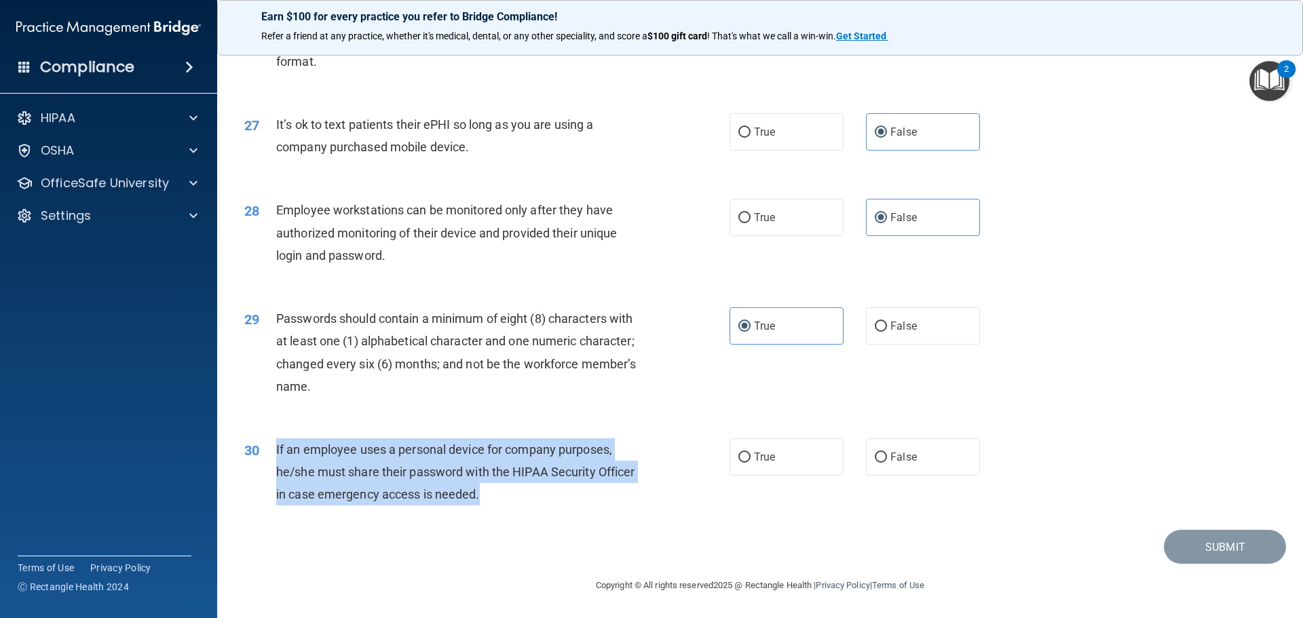
drag, startPoint x: 487, startPoint y: 499, endPoint x: 271, endPoint y: 452, distance: 221.6
click at [271, 452] on div "30 If an employee uses a personal device for company purposes, he/she must shar…" at bounding box center [487, 475] width 526 height 75
copy div "If an employee uses a personal device for company purposes, he/she must share t…"
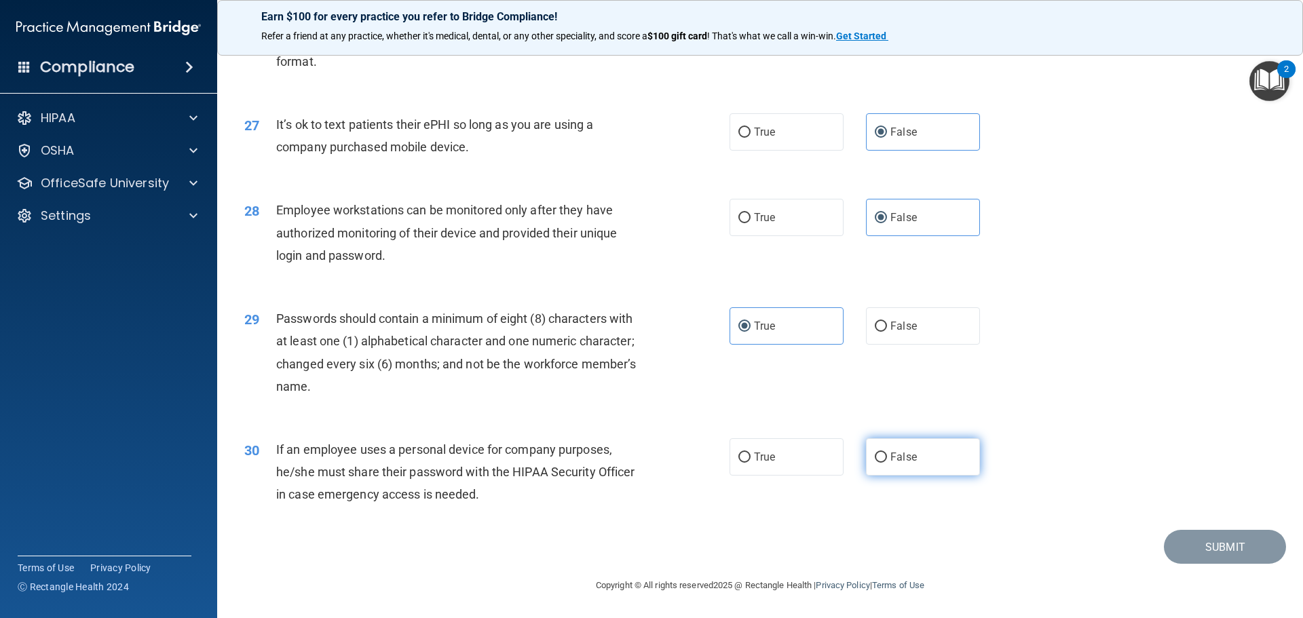
click at [881, 454] on label "False" at bounding box center [923, 456] width 114 height 37
click at [881, 454] on input "False" at bounding box center [881, 458] width 12 height 10
radio input "true"
click at [1242, 555] on button "Submit" at bounding box center [1225, 547] width 122 height 35
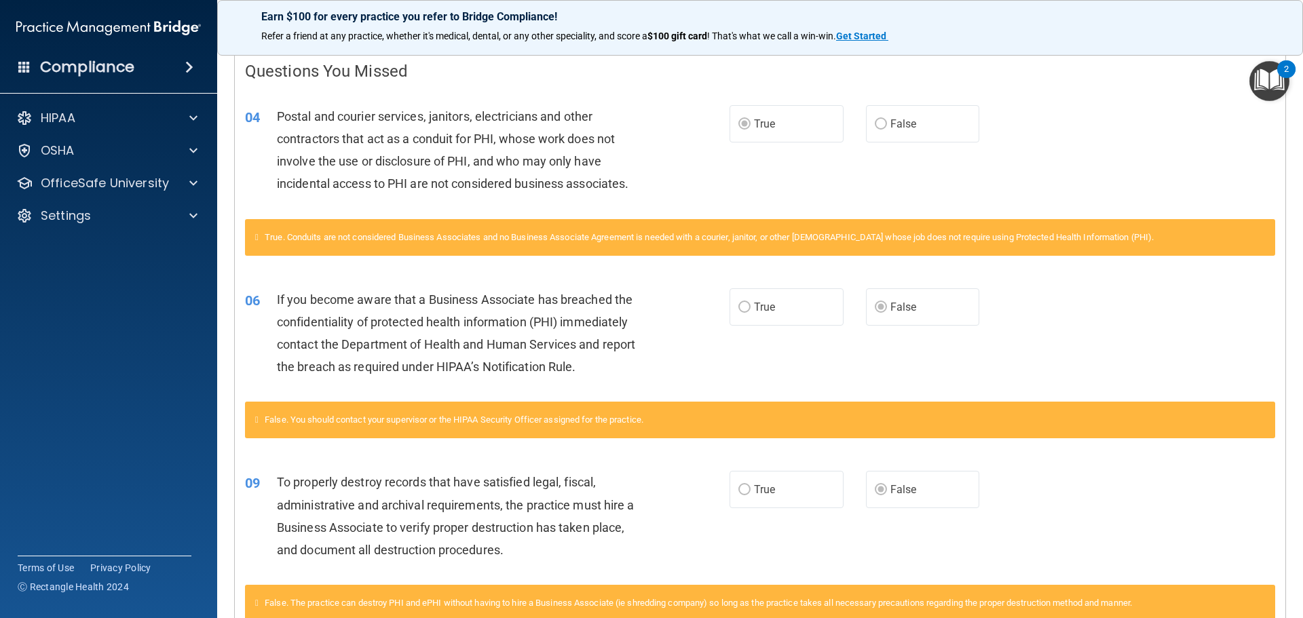
scroll to position [271, 0]
